Goal: Obtain resource: Download file/media

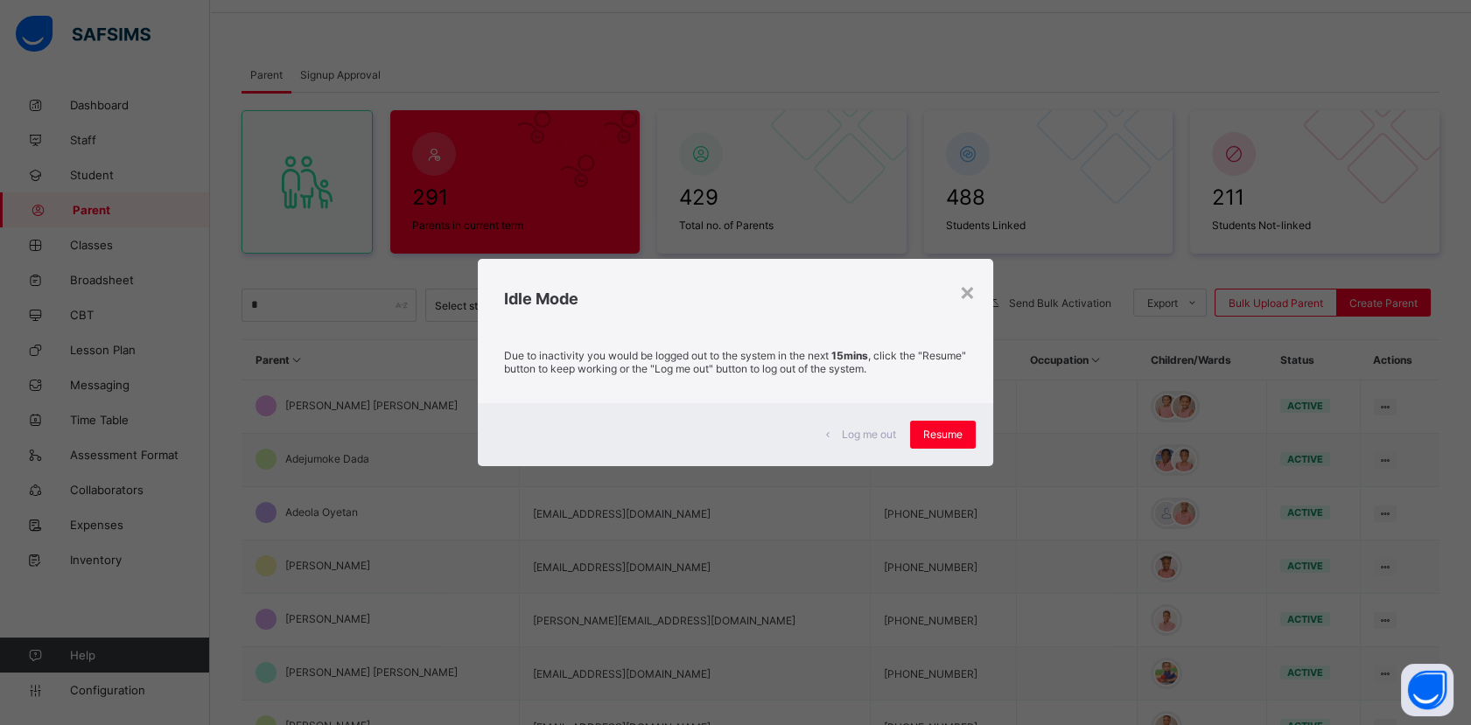
scroll to position [57, 0]
click at [945, 441] on div "Resume" at bounding box center [943, 435] width 66 height 28
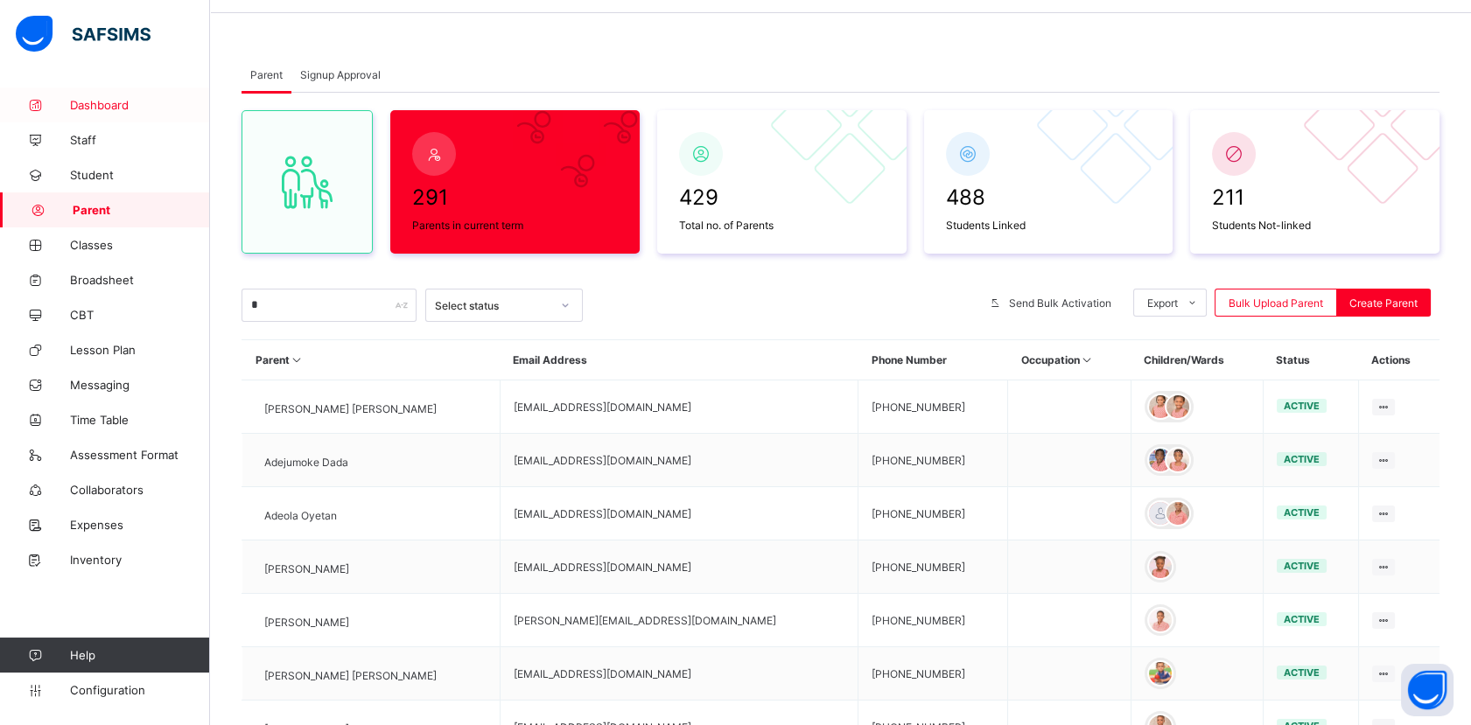
click at [108, 108] on span "Dashboard" at bounding box center [140, 105] width 140 height 14
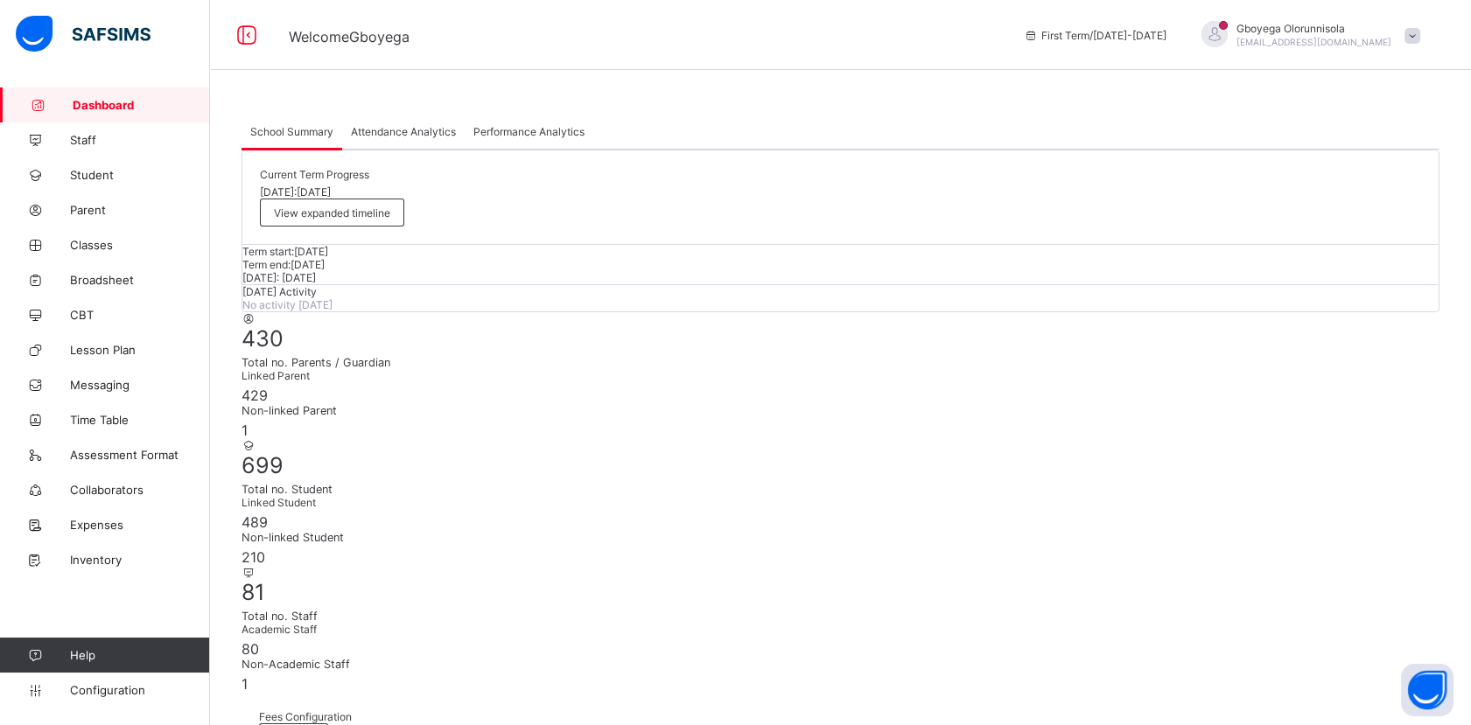
click at [395, 141] on div "Attendance Analytics" at bounding box center [403, 131] width 122 height 35
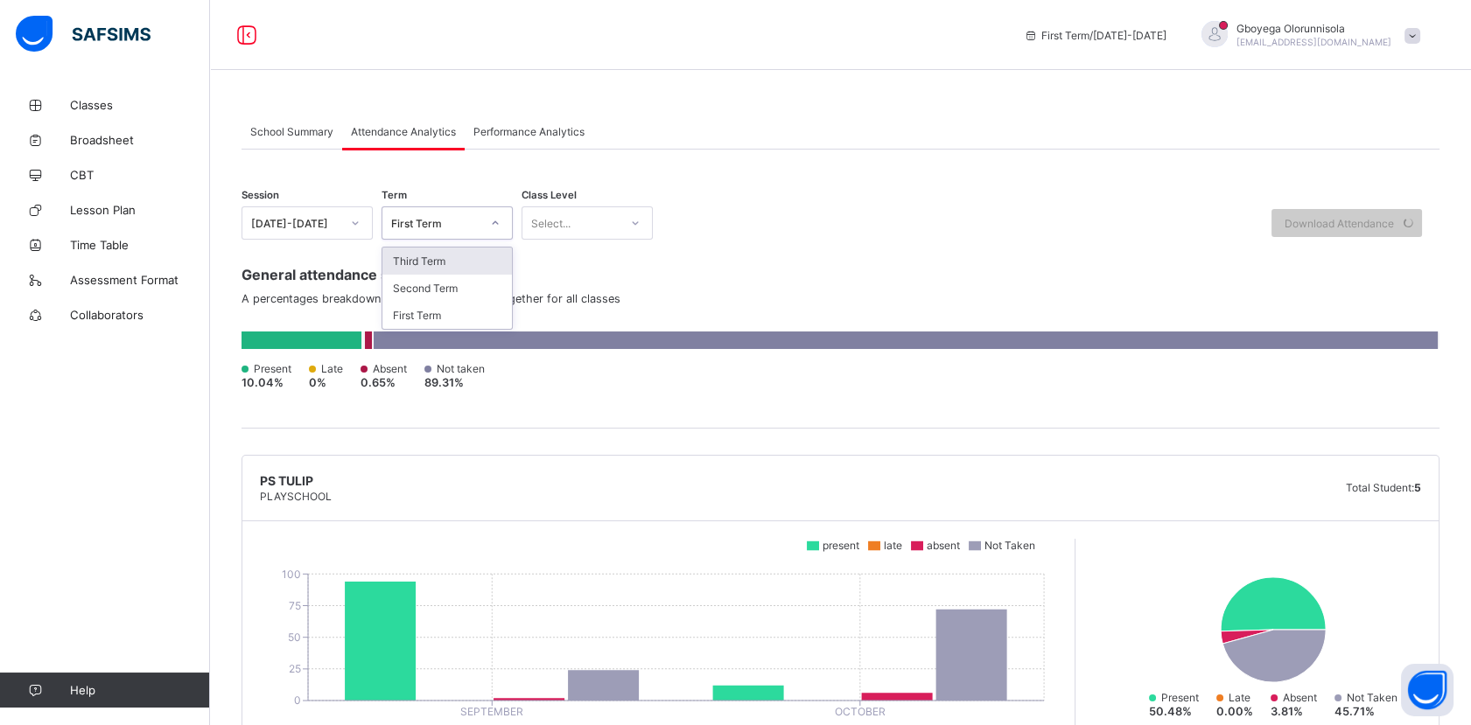
click at [461, 221] on div "First Term" at bounding box center [435, 223] width 89 height 13
click at [445, 268] on div "Third Term" at bounding box center [446, 261] width 129 height 27
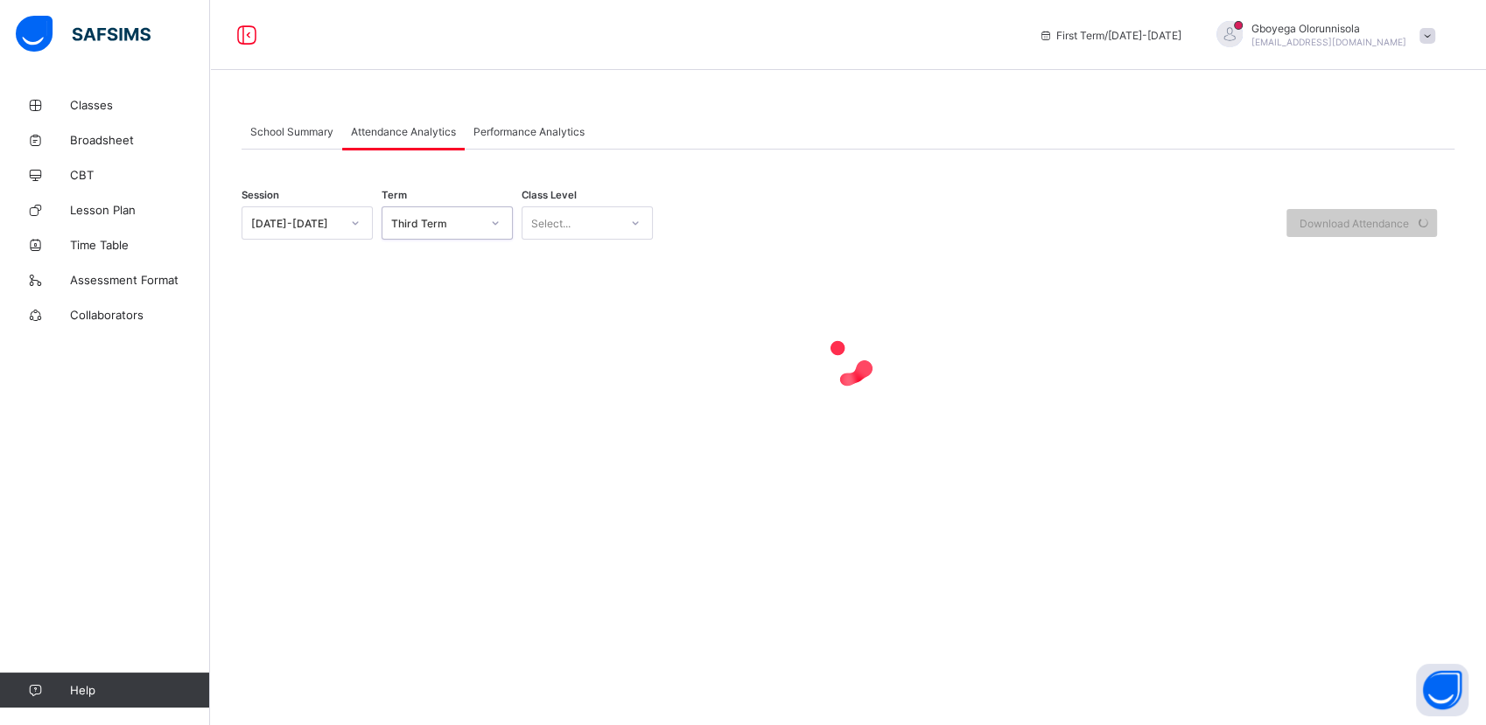
click at [317, 222] on div "[DATE]-[DATE]" at bounding box center [295, 223] width 89 height 13
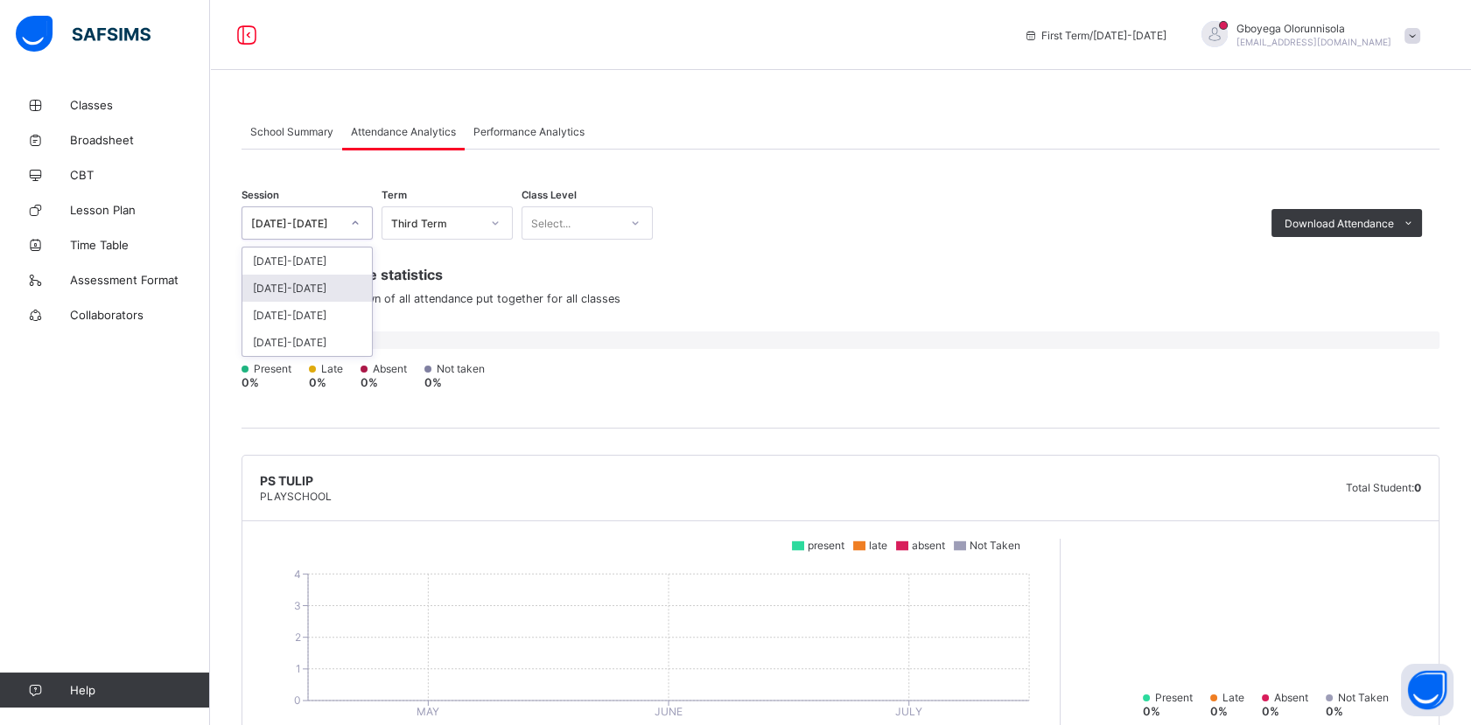
click at [308, 290] on div "[DATE]-[DATE]" at bounding box center [306, 288] width 129 height 27
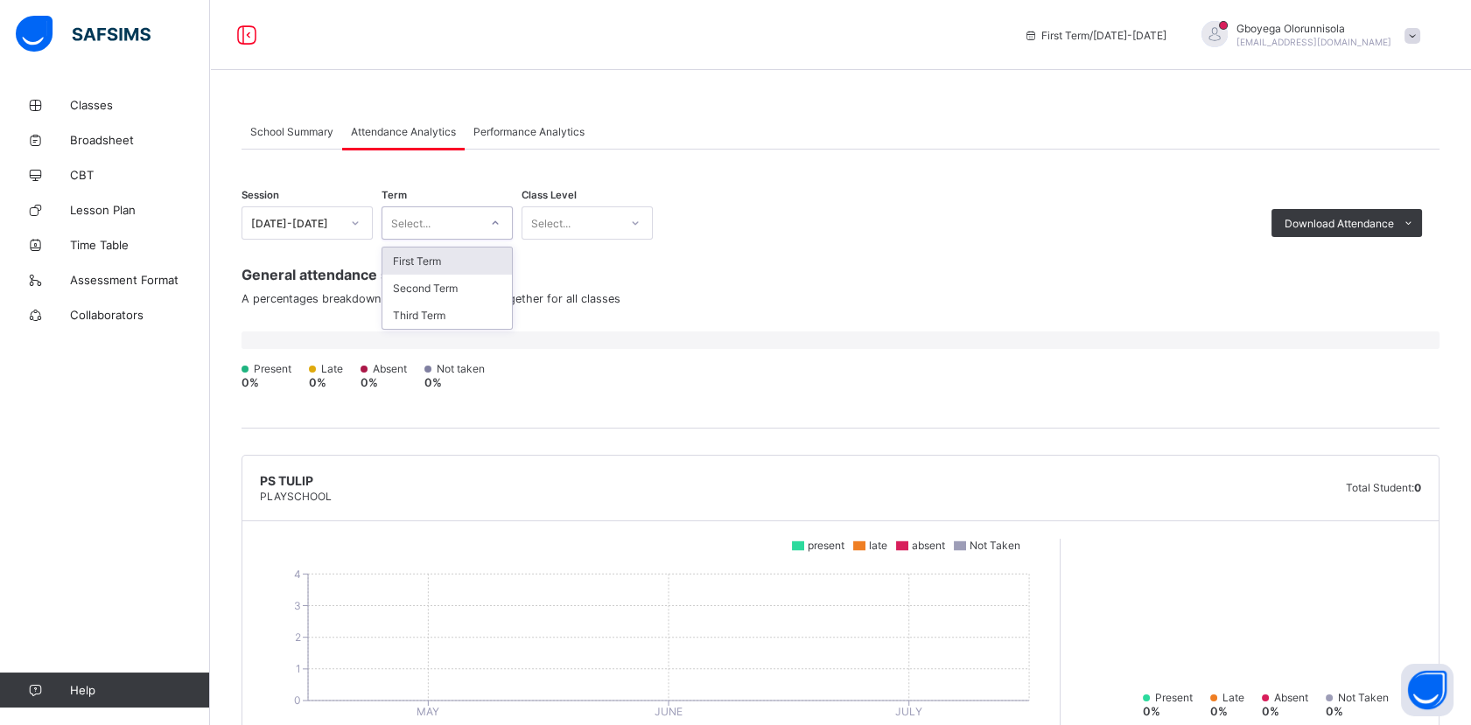
click at [495, 213] on div at bounding box center [495, 223] width 30 height 28
click at [436, 319] on div "Third Term" at bounding box center [446, 315] width 129 height 27
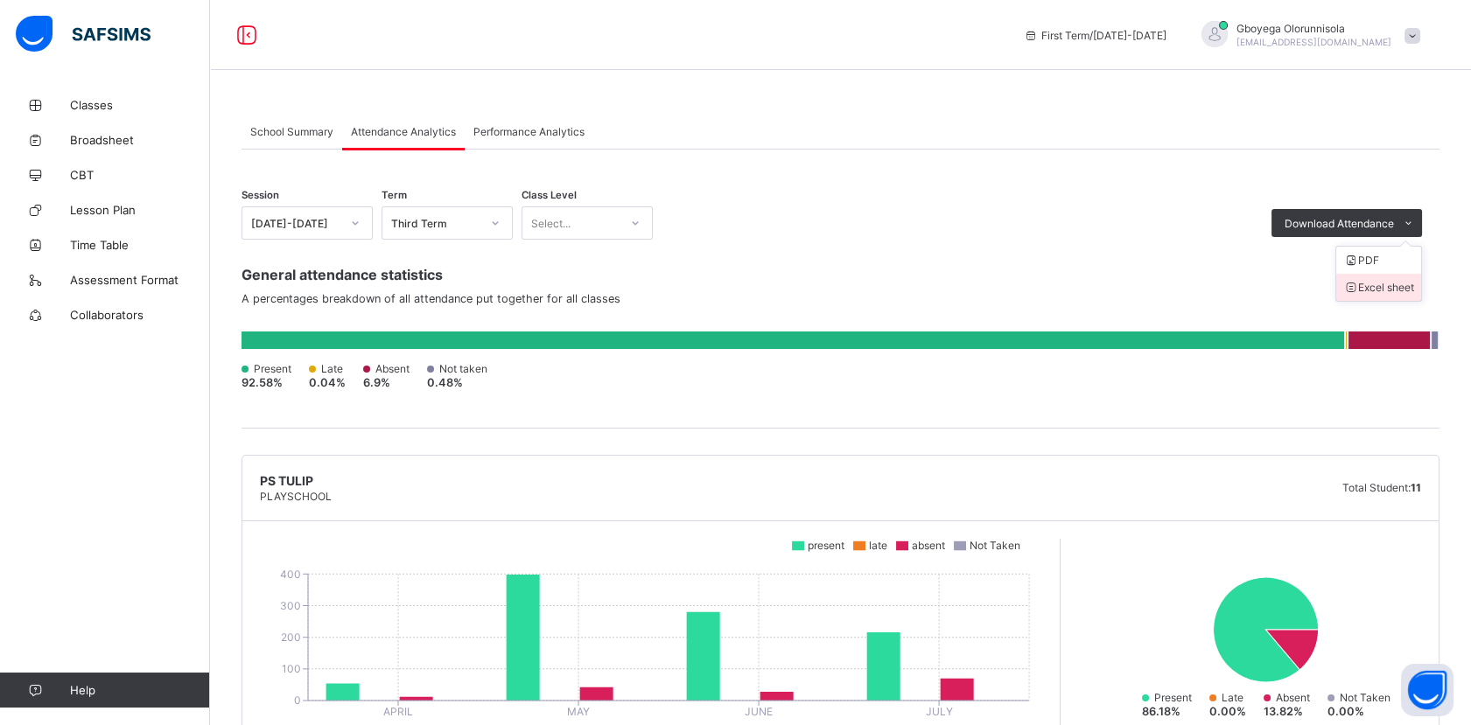
click at [1375, 285] on li "Excel sheet" at bounding box center [1378, 287] width 85 height 27
